Goal: Task Accomplishment & Management: Manage account settings

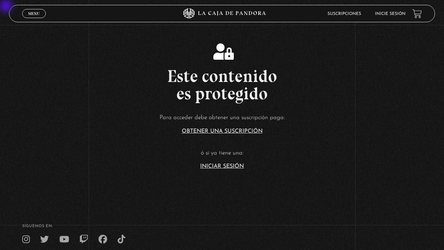
click at [386, 14] on link "Inicie sesión" at bounding box center [390, 14] width 30 height 4
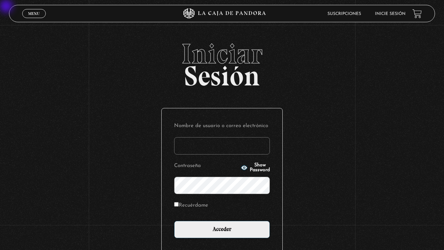
click at [243, 167] on circle "button" at bounding box center [244, 168] width 2 height 2
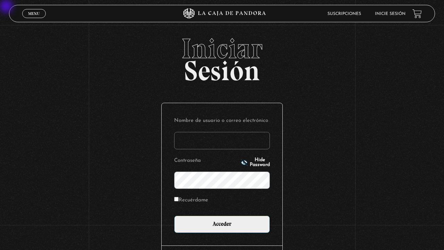
click at [177, 187] on input "Recuérdame" at bounding box center [176, 199] width 5 height 5
checkbox input "true"
click at [195, 143] on input "Nombre de usuario o correo electrónico" at bounding box center [222, 140] width 96 height 17
